Goal: Information Seeking & Learning: Learn about a topic

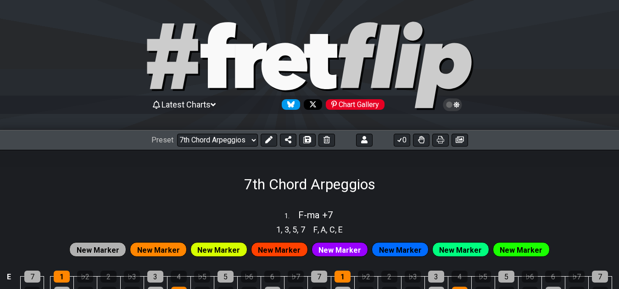
select select "/02F9A7NK"
select select "F"
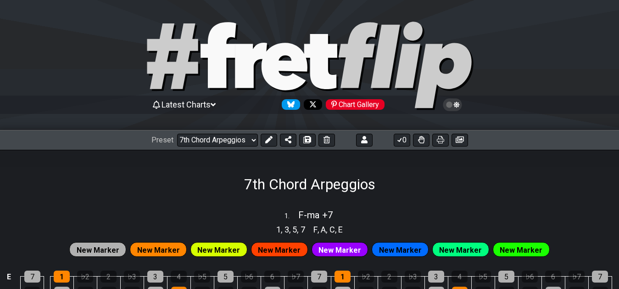
select select "F"
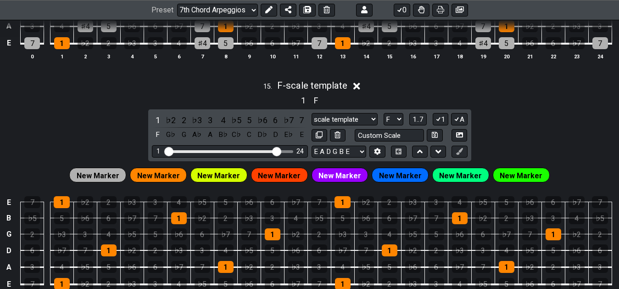
scroll to position [2862, 0]
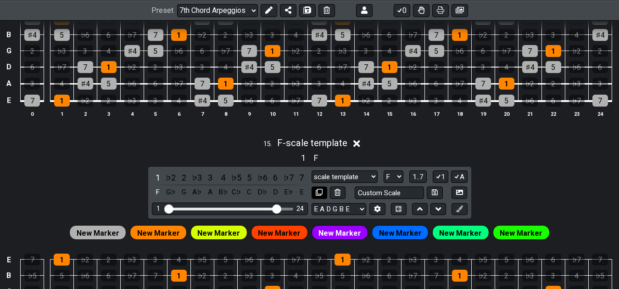
click at [317, 193] on icon at bounding box center [319, 192] width 7 height 7
select select "F"
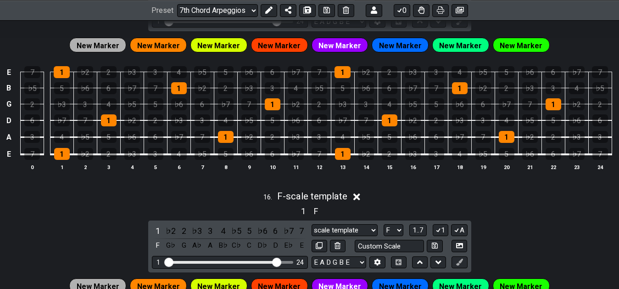
click at [406, 156] on div "♭3" at bounding box center [413, 154] width 16 height 12
click at [338, 139] on div "4" at bounding box center [343, 137] width 16 height 12
click at [391, 143] on div "5" at bounding box center [390, 137] width 16 height 12
click at [416, 160] on div "♭3" at bounding box center [413, 154] width 16 height 12
click at [391, 138] on div "5" at bounding box center [390, 137] width 16 height 12
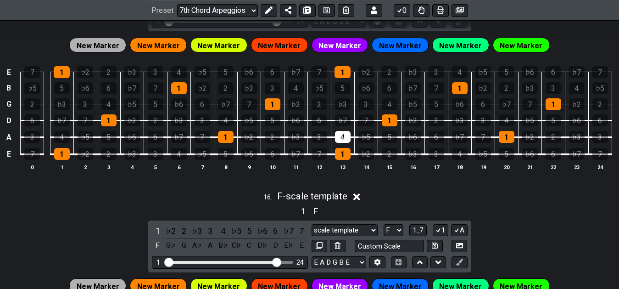
click at [351, 134] on td "4" at bounding box center [342, 128] width 23 height 17
click at [347, 136] on div "4" at bounding box center [343, 137] width 16 height 12
click at [395, 159] on div "2" at bounding box center [390, 154] width 16 height 12
click at [344, 138] on div "4" at bounding box center [343, 137] width 16 height 12
click at [434, 143] on div "6" at bounding box center [437, 137] width 16 height 12
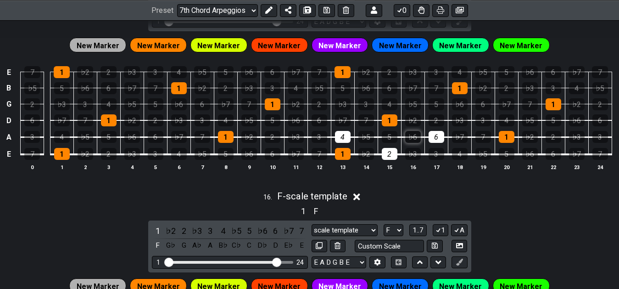
click at [408, 141] on div "♭6" at bounding box center [413, 137] width 16 height 12
click at [433, 143] on div "6" at bounding box center [437, 137] width 16 height 12
click at [417, 136] on div "♭6" at bounding box center [413, 137] width 16 height 12
click at [391, 156] on div "2" at bounding box center [390, 154] width 16 height 12
click at [339, 138] on div "4" at bounding box center [343, 137] width 16 height 12
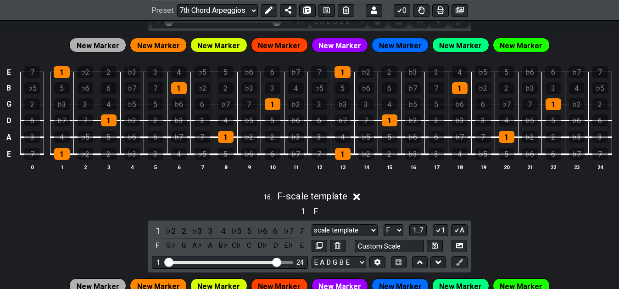
click at [288, 155] on td "♭7" at bounding box center [295, 145] width 23 height 17
drag, startPoint x: 290, startPoint y: 138, endPoint x: 338, endPoint y: 140, distance: 47.8
click at [290, 138] on div "♭3" at bounding box center [296, 137] width 16 height 12
click at [362, 139] on div "♭5" at bounding box center [366, 137] width 16 height 12
click at [300, 159] on div "♭7" at bounding box center [296, 154] width 16 height 12
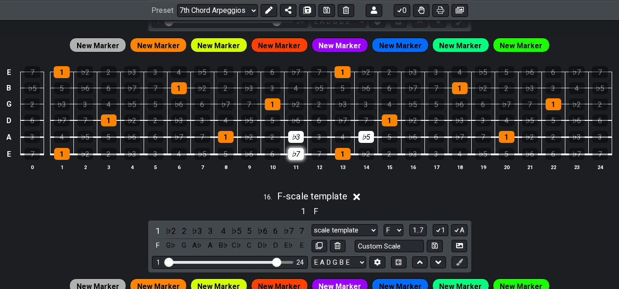
click at [289, 156] on div "♭7" at bounding box center [296, 154] width 16 height 12
click at [296, 139] on div "♭3" at bounding box center [296, 137] width 16 height 12
click at [365, 140] on div "♭5" at bounding box center [366, 137] width 16 height 12
click at [382, 153] on div "2" at bounding box center [390, 154] width 16 height 12
click at [341, 139] on div "4" at bounding box center [343, 137] width 16 height 12
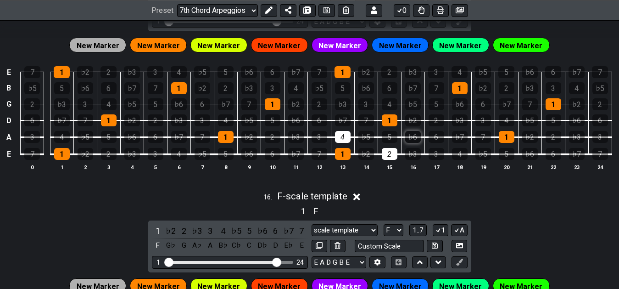
click at [418, 142] on div "♭6" at bounding box center [413, 137] width 16 height 12
click at [287, 153] on td "♭7" at bounding box center [295, 145] width 23 height 17
click at [295, 156] on div "♭7" at bounding box center [296, 154] width 16 height 12
drag, startPoint x: 299, startPoint y: 141, endPoint x: 321, endPoint y: 141, distance: 22.0
click at [300, 141] on div "♭3" at bounding box center [296, 137] width 16 height 12
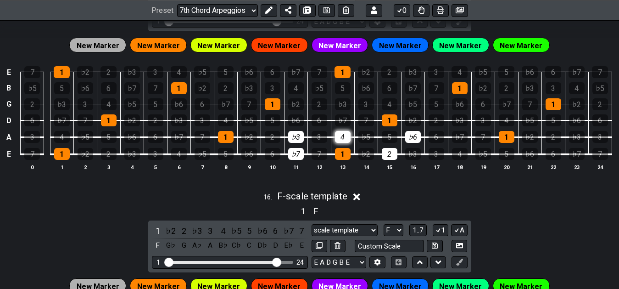
click at [348, 142] on div "4" at bounding box center [343, 137] width 16 height 12
drag, startPoint x: 357, startPoint y: 142, endPoint x: 369, endPoint y: 144, distance: 11.6
click at [358, 142] on tbody "E 7 1 ♭2 2 ♭3 3 4 ♭5 5 ♭6 6 ♭7 7 1 ♭2 2 ♭3 3 4 ♭5 5 ♭6 6 ♭7 7 B ♭5 5 ♭6 6 ♭7 7 …" at bounding box center [307, 110] width 608 height 108
click at [369, 141] on div "♭5" at bounding box center [366, 137] width 16 height 12
drag, startPoint x: 386, startPoint y: 154, endPoint x: 411, endPoint y: 146, distance: 25.5
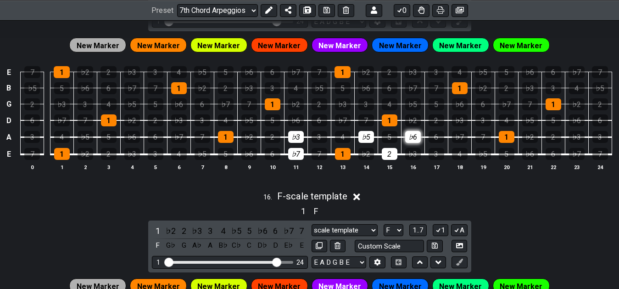
click at [388, 154] on div "2" at bounding box center [390, 154] width 16 height 12
click at [413, 141] on div "♭6" at bounding box center [413, 137] width 16 height 12
click at [272, 139] on div "2" at bounding box center [273, 137] width 16 height 12
click at [342, 140] on div "4" at bounding box center [343, 137] width 16 height 12
drag, startPoint x: 368, startPoint y: 143, endPoint x: 381, endPoint y: 163, distance: 24.3
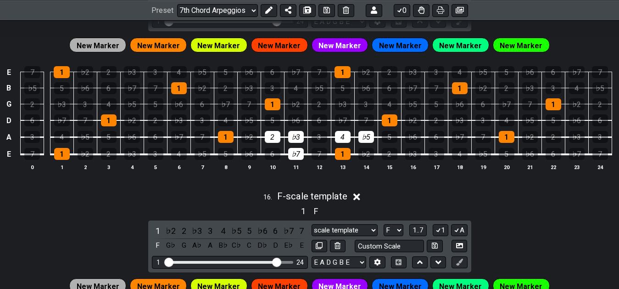
click at [369, 143] on div "♭5" at bounding box center [366, 137] width 16 height 12
click at [296, 141] on div "♭3" at bounding box center [296, 137] width 16 height 12
click at [394, 159] on div "2" at bounding box center [390, 154] width 16 height 12
drag, startPoint x: 317, startPoint y: 143, endPoint x: 374, endPoint y: 143, distance: 57.4
click at [319, 143] on div "3" at bounding box center [320, 137] width 16 height 12
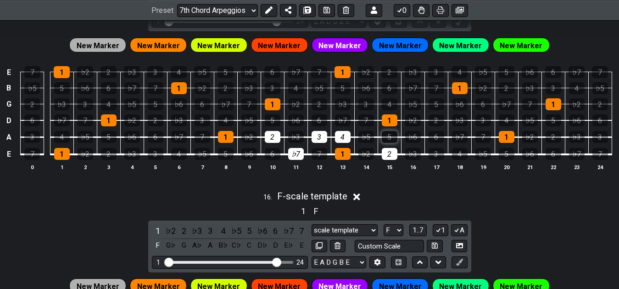
click at [390, 142] on div "5" at bounding box center [390, 137] width 16 height 12
click at [347, 141] on div "4" at bounding box center [343, 137] width 16 height 12
drag, startPoint x: 281, startPoint y: 139, endPoint x: 282, endPoint y: 147, distance: 8.4
click at [281, 141] on tbody "E 7 1 ♭2 2 ♭3 3 4 ♭5 5 ♭6 6 ♭7 7 1 ♭2 2 ♭3 3 4 ♭5 5 ♭6 6 ♭7 7 B ♭5 5 ♭6 6 ♭7 7 …" at bounding box center [307, 110] width 608 height 108
click at [295, 155] on td "♭7" at bounding box center [295, 145] width 23 height 17
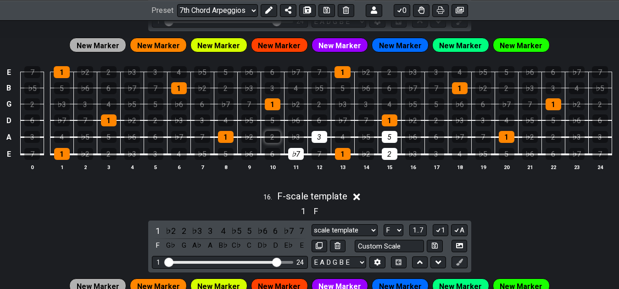
click at [271, 139] on div "2" at bounding box center [273, 137] width 16 height 12
drag, startPoint x: 296, startPoint y: 158, endPoint x: 323, endPoint y: 167, distance: 28.9
click at [296, 158] on div "♭7" at bounding box center [296, 154] width 16 height 12
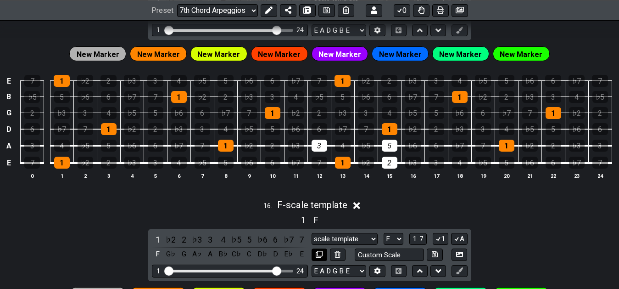
scroll to position [3002, 0]
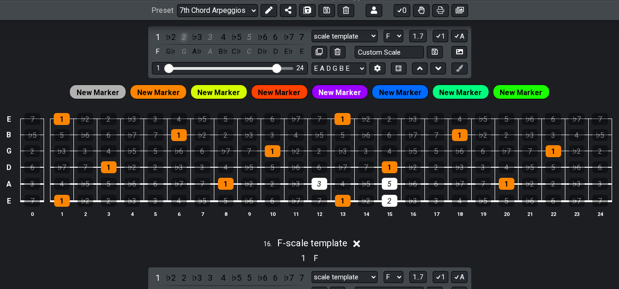
click at [183, 42] on div "2" at bounding box center [184, 37] width 12 height 12
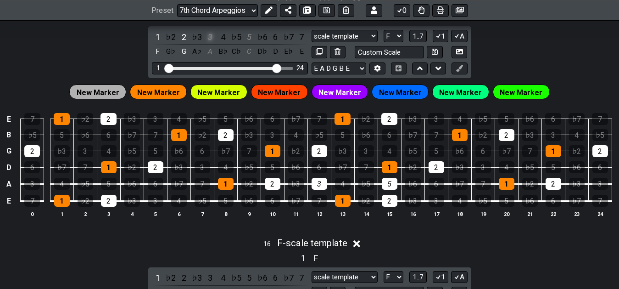
click at [211, 43] on div "3" at bounding box center [210, 37] width 12 height 12
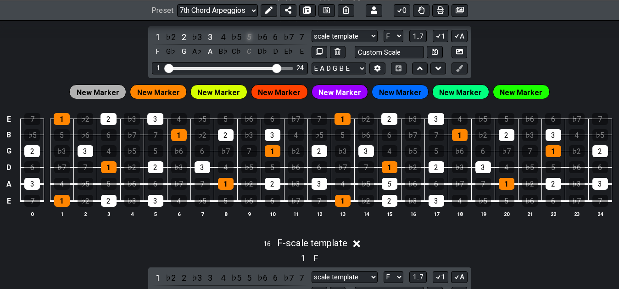
click at [246, 40] on div "5" at bounding box center [249, 37] width 12 height 12
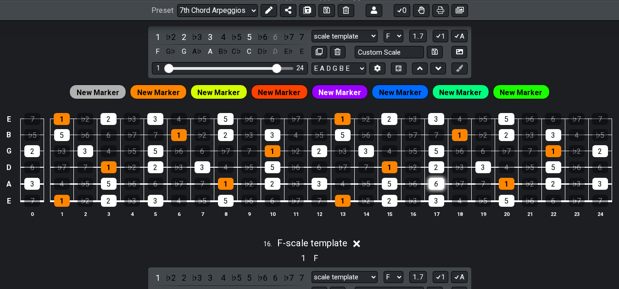
click at [435, 185] on div "6" at bounding box center [437, 184] width 16 height 12
click at [438, 188] on div "6" at bounding box center [437, 184] width 16 height 12
